Goal: Find contact information: Find contact information

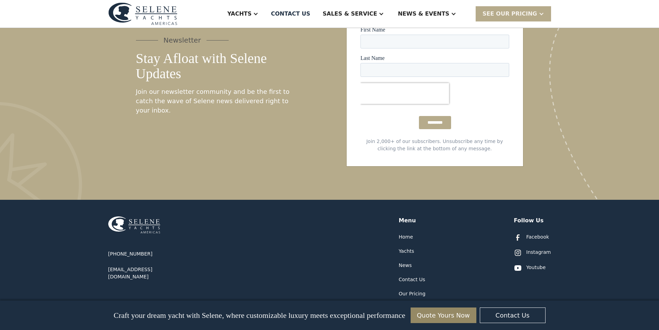
scroll to position [3529, 0]
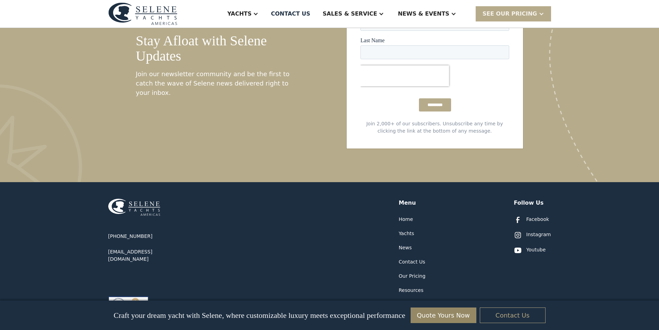
click at [492, 319] on link "Contact Us" at bounding box center [513, 315] width 66 height 16
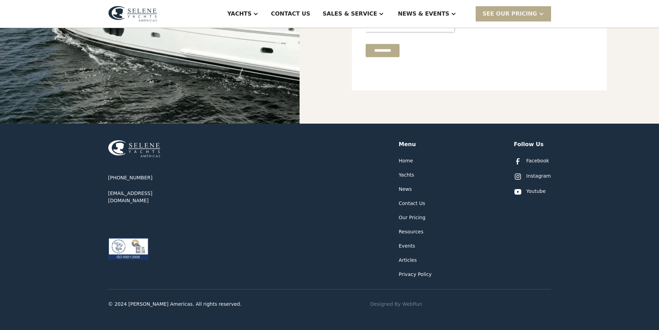
scroll to position [296, 0]
drag, startPoint x: 148, startPoint y: 175, endPoint x: 107, endPoint y: 173, distance: 41.2
click at [107, 173] on div "+1 877-689-3979 info@seleneamericas.com Menu Home Yachts News Contact Us Our Pr…" at bounding box center [329, 226] width 659 height 206
copy div "[PHONE_NUMBER]"
drag, startPoint x: 165, startPoint y: 193, endPoint x: 118, endPoint y: 193, distance: 46.7
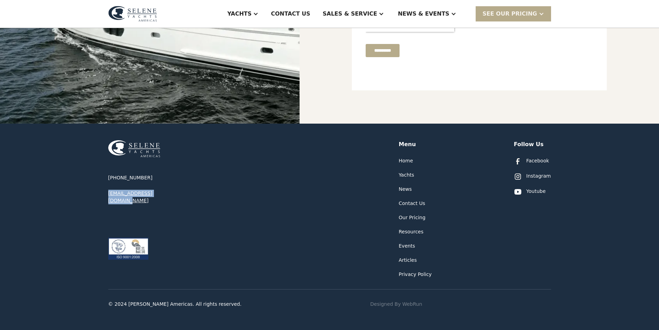
click at [107, 192] on div "+1 877-689-3979 info@seleneamericas.com Menu Home Yachts News Contact Us Our Pr…" at bounding box center [329, 226] width 659 height 206
copy div "[EMAIL_ADDRESS][DOMAIN_NAME]"
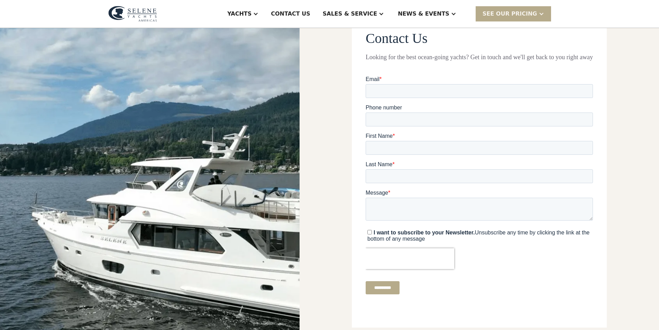
scroll to position [0, 0]
